Goal: Communication & Community: Answer question/provide support

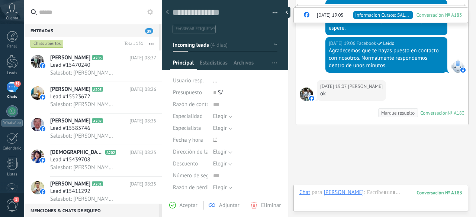
scroll to position [381, 0]
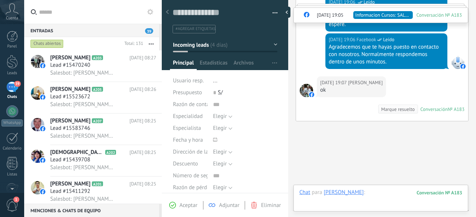
click at [390, 193] on div at bounding box center [380, 200] width 163 height 22
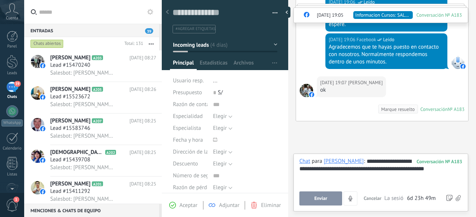
click at [322, 197] on span "Enviar" at bounding box center [320, 198] width 13 height 5
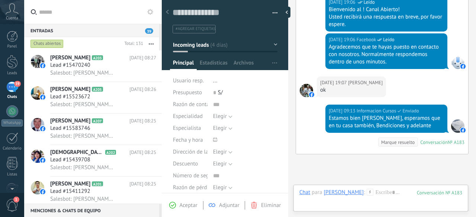
scroll to position [431, 0]
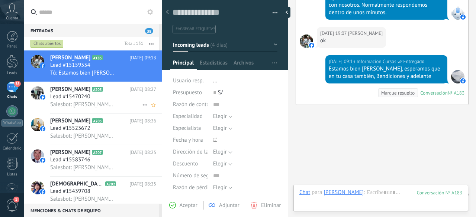
click at [93, 99] on h3 "Lead #15470240" at bounding box center [72, 96] width 44 height 7
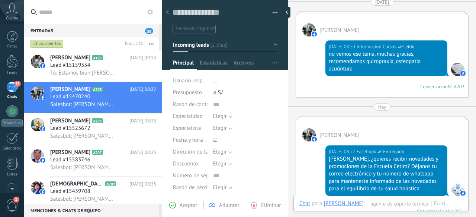
scroll to position [209, 0]
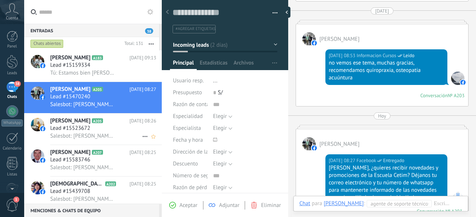
click at [107, 127] on div "Lead #15523672" at bounding box center [103, 128] width 106 height 7
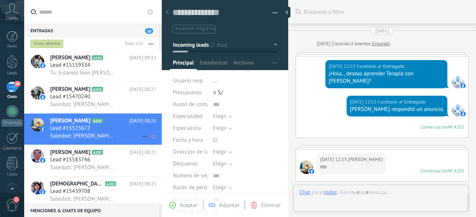
scroll to position [267, 0]
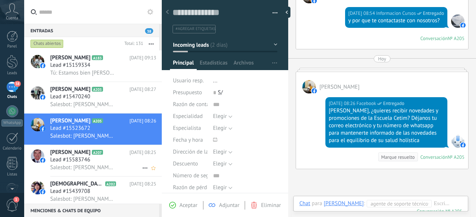
click at [77, 162] on span "Lead #15583746" at bounding box center [70, 159] width 40 height 7
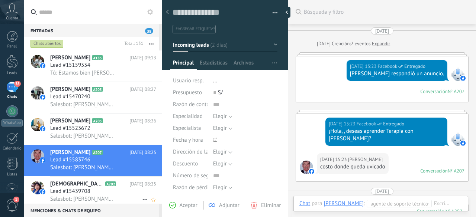
scroll to position [266, 0]
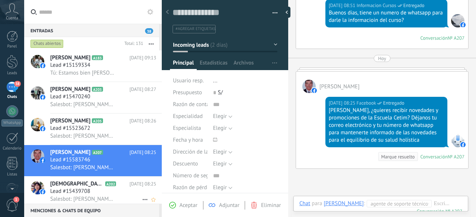
click at [90, 185] on span "[DEMOGRAPHIC_DATA][PERSON_NAME]" at bounding box center [77, 184] width 54 height 7
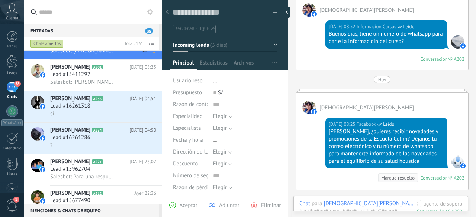
scroll to position [155, 0]
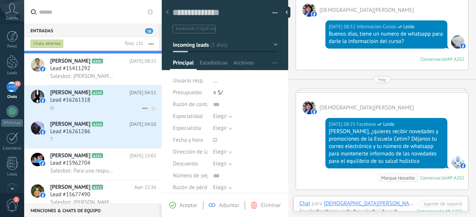
click at [88, 104] on span "Lead #16261318" at bounding box center [70, 100] width 40 height 7
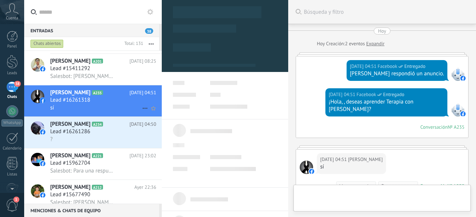
scroll to position [102, 0]
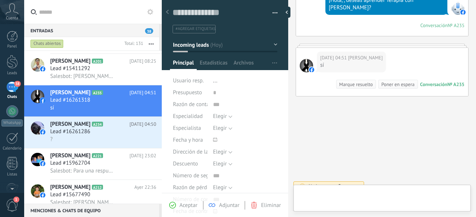
type textarea "**********"
click at [391, 195] on div at bounding box center [380, 200] width 163 height 22
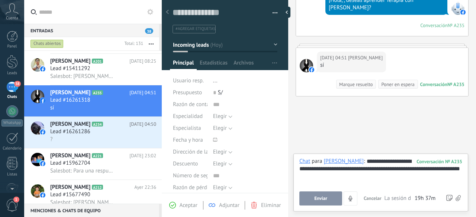
click at [342, 178] on div "**********" at bounding box center [380, 172] width 163 height 28
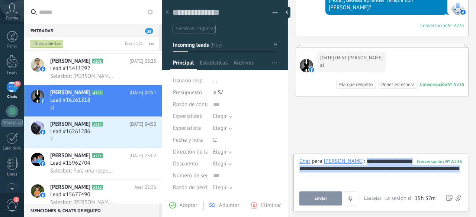
click at [342, 178] on div "**********" at bounding box center [380, 172] width 163 height 28
copy div "**********"
click at [317, 201] on span "Enviar" at bounding box center [320, 198] width 13 height 5
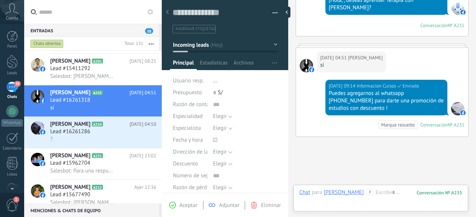
scroll to position [143, 0]
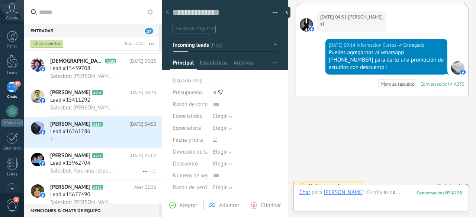
click at [80, 163] on span "Lead #15962704" at bounding box center [70, 163] width 40 height 7
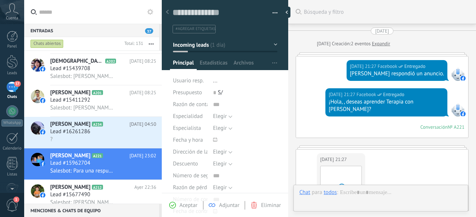
type textarea "**********"
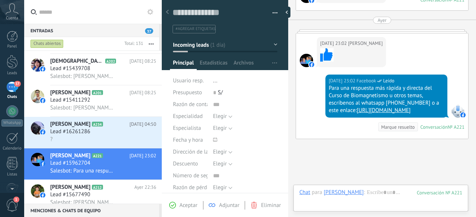
scroll to position [442, 0]
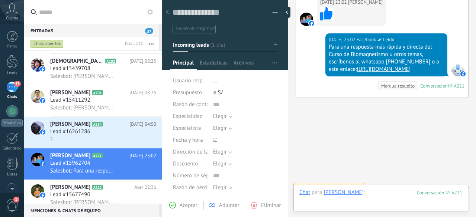
click at [384, 194] on div at bounding box center [380, 200] width 163 height 22
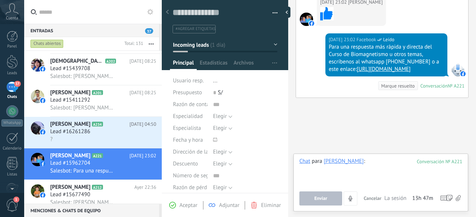
paste div
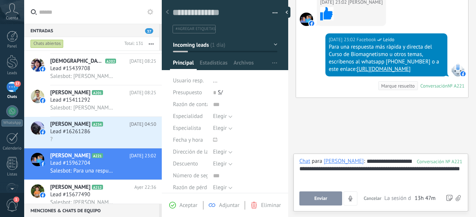
click at [326, 196] on button "Enviar" at bounding box center [320, 199] width 43 height 14
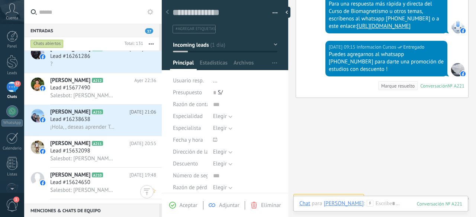
scroll to position [265, 0]
click at [94, 67] on div "?" at bounding box center [103, 63] width 106 height 8
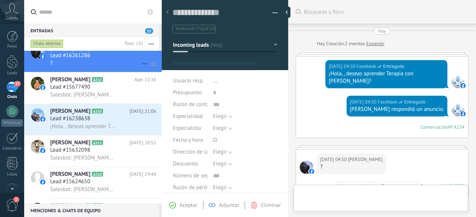
type textarea "**********"
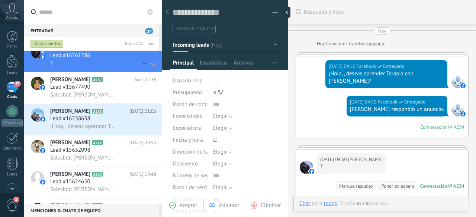
scroll to position [11, 0]
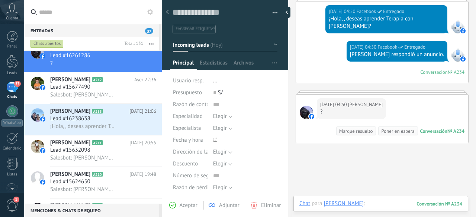
click at [381, 203] on div at bounding box center [380, 211] width 163 height 22
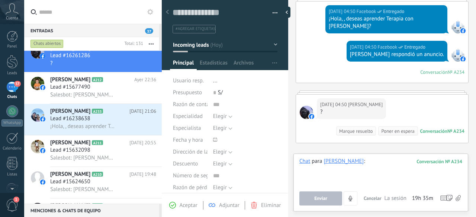
paste div
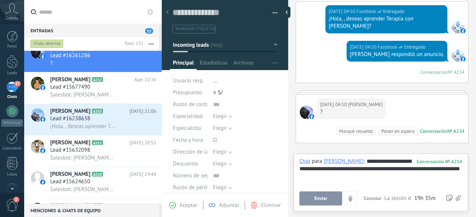
click at [331, 195] on button "Enviar" at bounding box center [320, 199] width 43 height 14
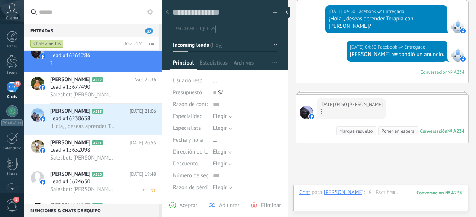
scroll to position [143, 0]
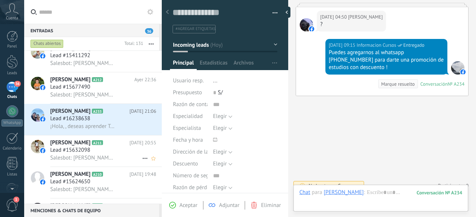
click at [92, 152] on h3 "Lead #15632098" at bounding box center [72, 150] width 44 height 7
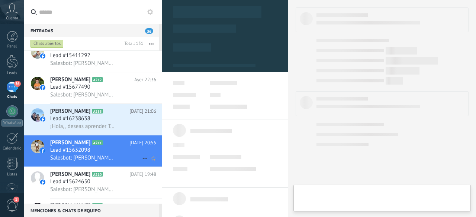
type textarea "**********"
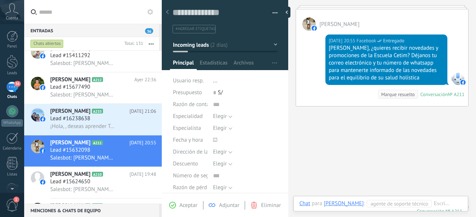
scroll to position [205, 0]
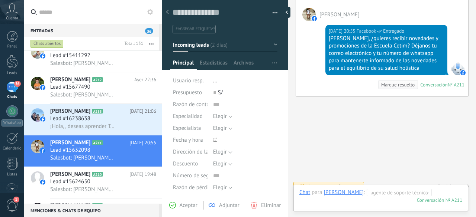
click at [428, 193] on div at bounding box center [380, 200] width 163 height 22
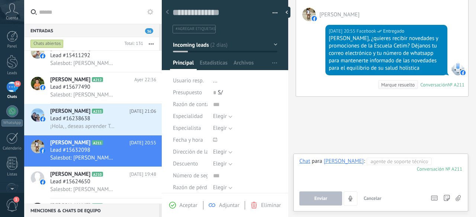
paste div
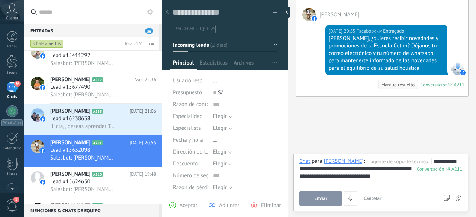
click at [317, 194] on button "Enviar" at bounding box center [320, 199] width 43 height 14
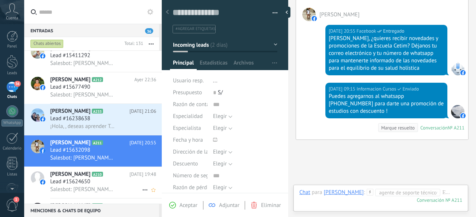
scroll to position [248, 0]
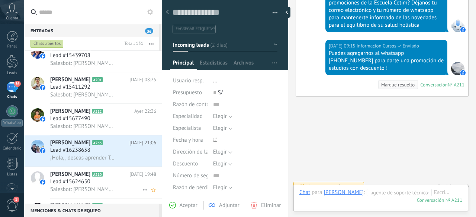
click at [86, 182] on span "Lead #15624650" at bounding box center [70, 181] width 40 height 7
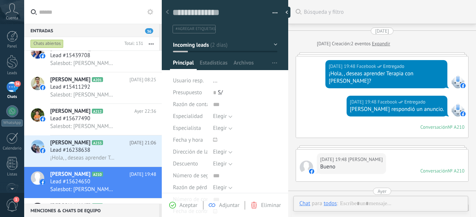
type textarea "**********"
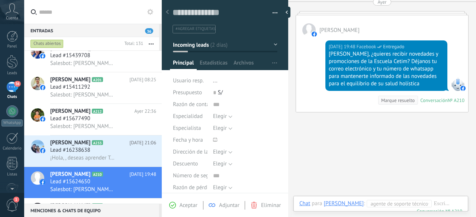
scroll to position [226, 0]
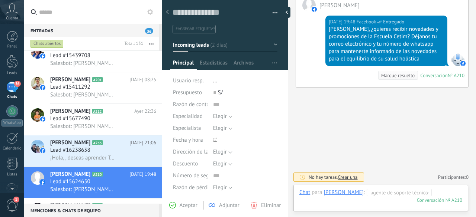
click at [346, 201] on div at bounding box center [380, 200] width 163 height 22
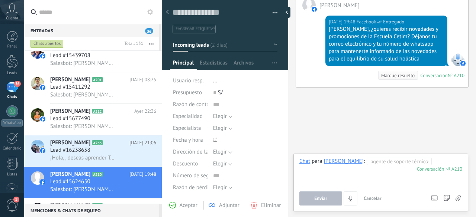
paste div
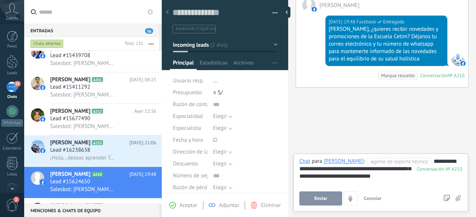
click at [315, 195] on button "Enviar" at bounding box center [320, 199] width 43 height 14
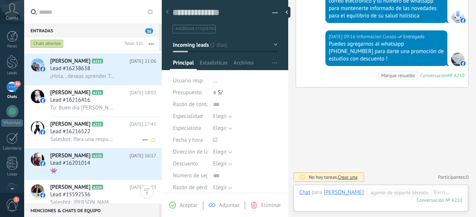
scroll to position [379, 0]
click at [81, 103] on span "Lead #16216416" at bounding box center [70, 100] width 40 height 7
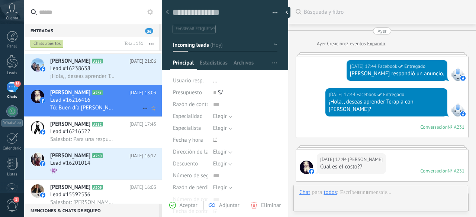
scroll to position [179, 0]
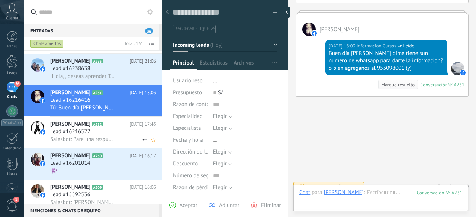
click at [77, 138] on span "Salesbot: Para una respuesta más rápida y directa del Curso de Biomagnetismo u …" at bounding box center [82, 139] width 65 height 7
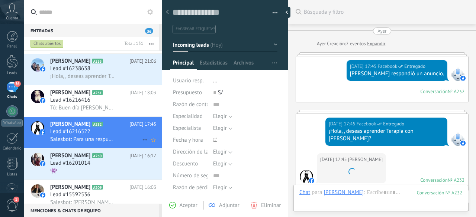
scroll to position [159, 0]
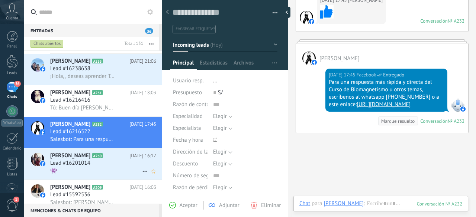
click at [74, 165] on span "Lead #16201014" at bounding box center [70, 163] width 40 height 7
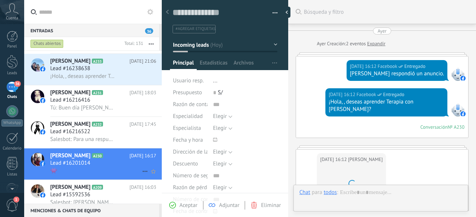
type textarea "**********"
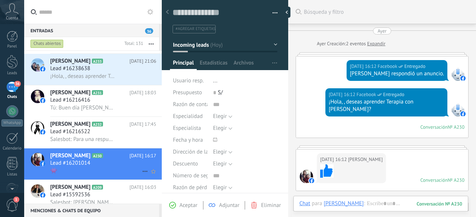
scroll to position [224, 0]
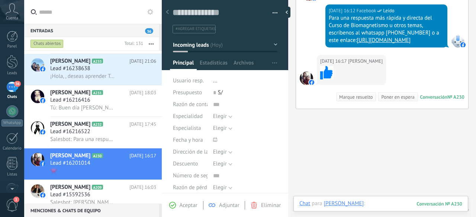
click at [389, 203] on div at bounding box center [380, 211] width 163 height 22
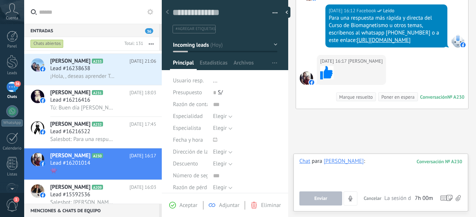
paste div
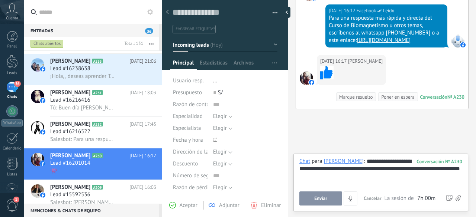
click at [321, 195] on button "Enviar" at bounding box center [320, 199] width 43 height 14
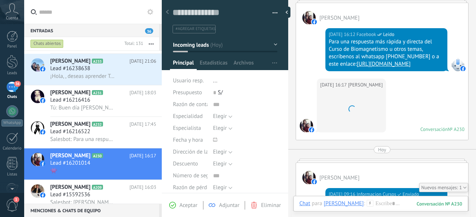
scroll to position [238, 0]
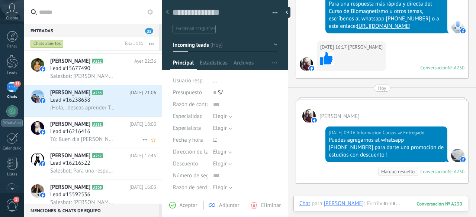
click at [72, 136] on span "Lead #16216416" at bounding box center [70, 131] width 40 height 7
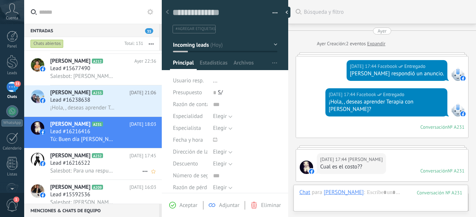
scroll to position [179, 0]
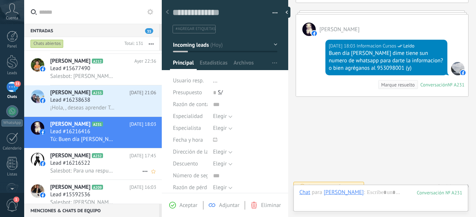
click at [71, 164] on span "Lead #16216522" at bounding box center [70, 163] width 40 height 7
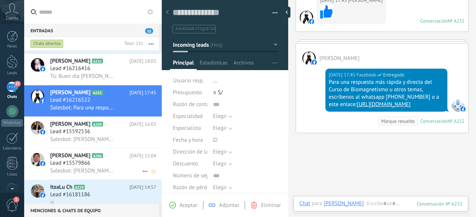
scroll to position [443, 0]
click at [77, 141] on span "Salesbot: [PERSON_NAME], ¿quieres recibir novedades y promociones de la Escuela…" at bounding box center [82, 139] width 65 height 7
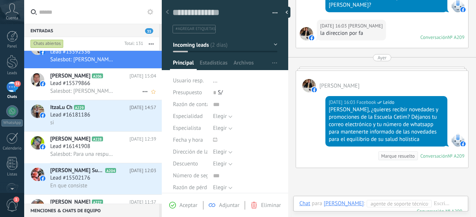
scroll to position [526, 0]
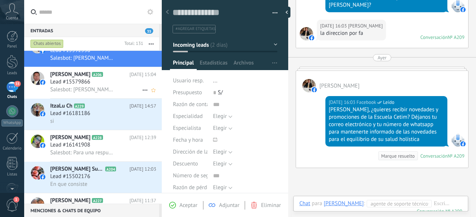
click at [77, 90] on span "Salesbot: [PERSON_NAME], ¿quieres recibir novedades y promociones de la Escuela…" at bounding box center [82, 89] width 65 height 7
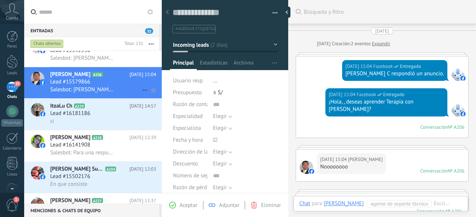
scroll to position [235, 0]
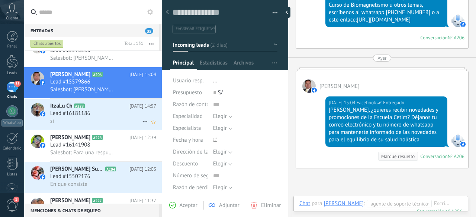
click at [77, 110] on h2 "ItzaLu Ch A229" at bounding box center [89, 106] width 79 height 7
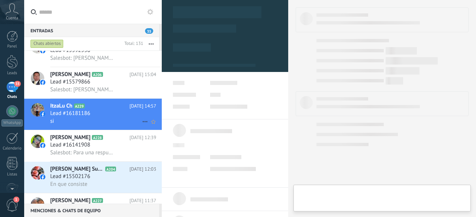
type textarea "**********"
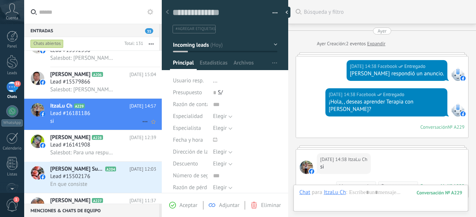
scroll to position [102, 0]
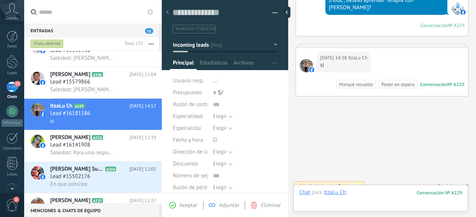
click at [378, 195] on div at bounding box center [380, 200] width 163 height 22
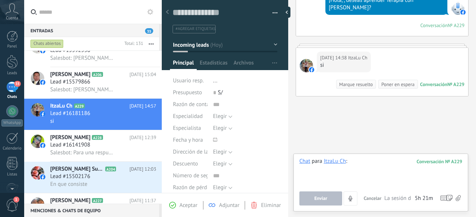
paste div
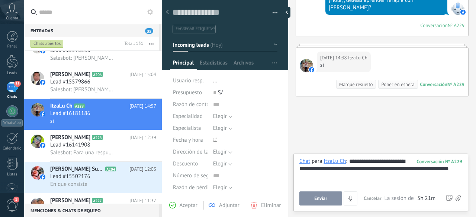
click at [329, 198] on button "Enviar" at bounding box center [320, 199] width 43 height 14
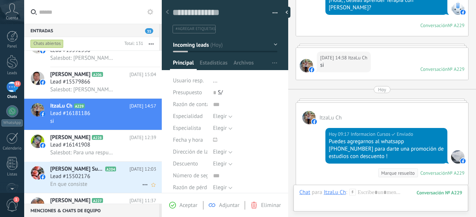
scroll to position [85, 0]
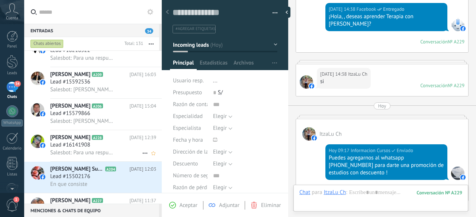
click at [85, 152] on span "Salesbot: Para una respuesta más rápida y directa del Curso de Biomagnetismo u …" at bounding box center [82, 152] width 65 height 7
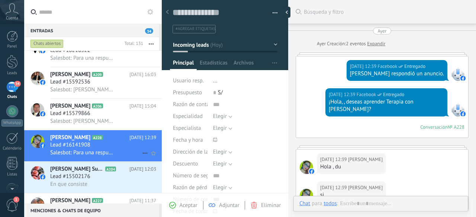
type textarea "**********"
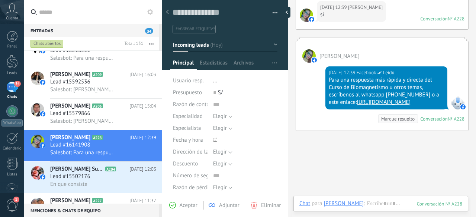
scroll to position [215, 0]
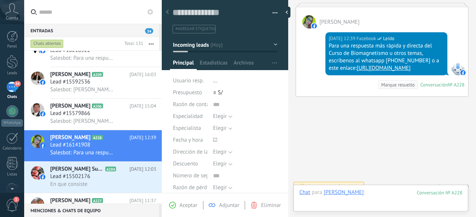
click at [384, 195] on div at bounding box center [380, 200] width 163 height 22
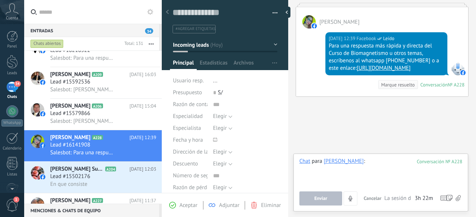
paste div
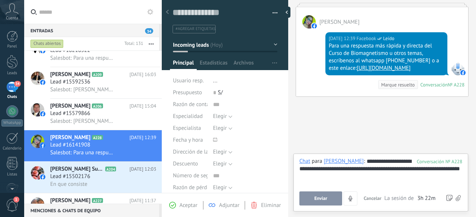
click at [319, 198] on span "Enviar" at bounding box center [320, 198] width 13 height 5
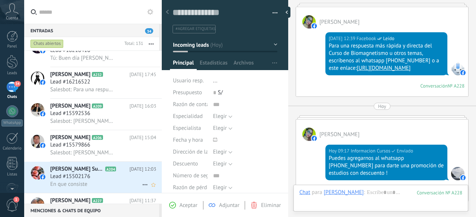
click at [80, 185] on span "En que consiste" at bounding box center [68, 184] width 37 height 7
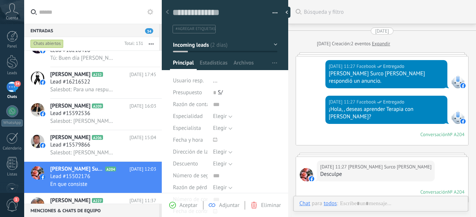
type textarea "**********"
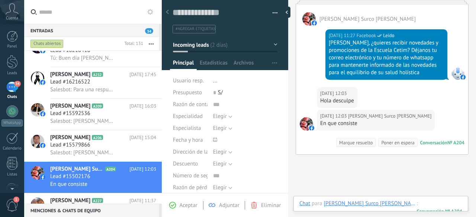
click at [401, 207] on div at bounding box center [380, 211] width 163 height 22
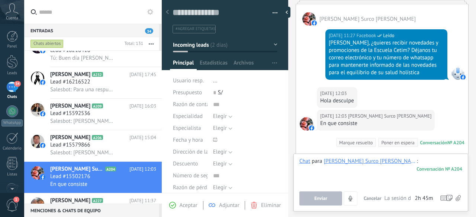
paste div
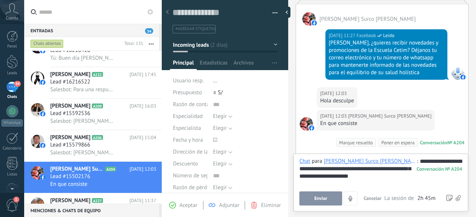
click at [319, 191] on div "**********" at bounding box center [380, 182] width 163 height 48
click at [315, 196] on button "Enviar" at bounding box center [320, 199] width 43 height 14
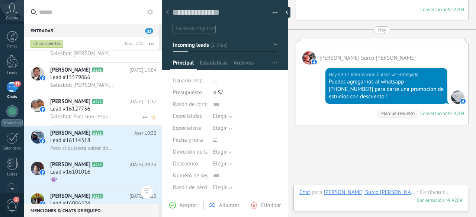
scroll to position [631, 0]
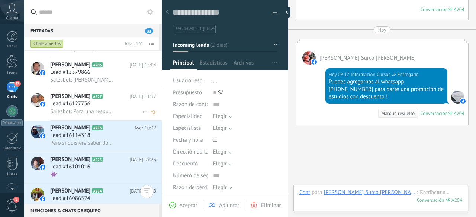
click at [91, 105] on h3 "Lead #16127736" at bounding box center [72, 103] width 44 height 7
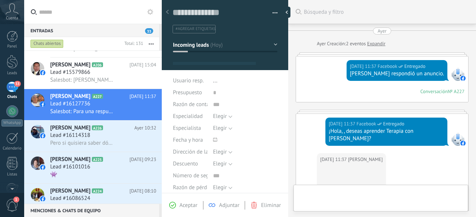
type textarea "**********"
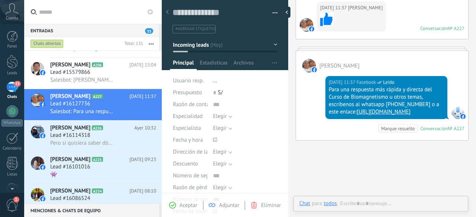
scroll to position [11, 0]
click at [379, 206] on div at bounding box center [380, 211] width 163 height 22
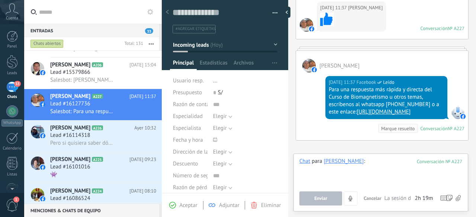
paste div
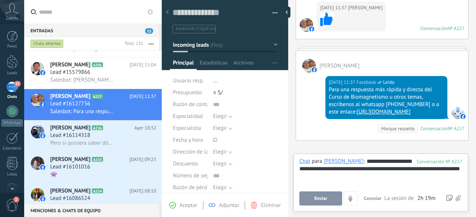
click at [332, 195] on button "Enviar" at bounding box center [320, 199] width 43 height 14
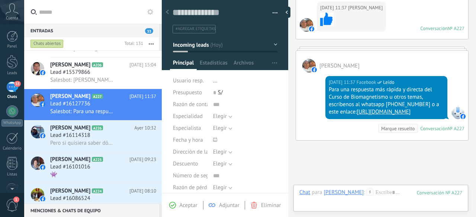
scroll to position [196, 0]
